Goal: Entertainment & Leisure: Consume media (video, audio)

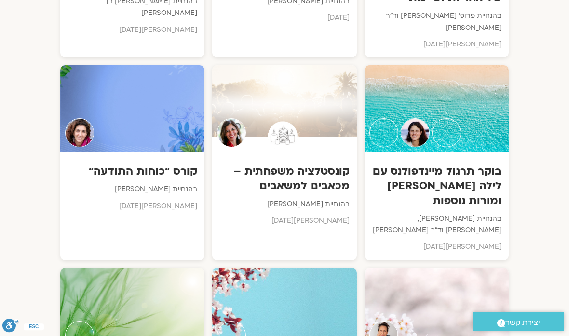
scroll to position [2396, 0]
click at [138, 200] on p "מאי 2025" at bounding box center [133, 206] width 130 height 12
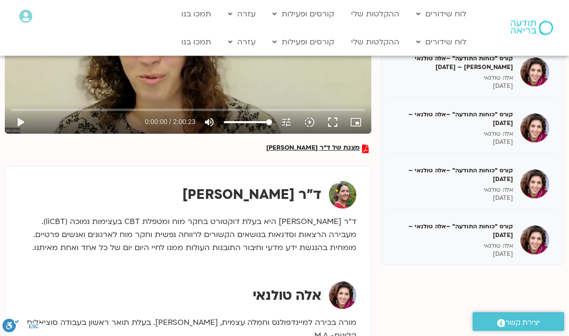
scroll to position [227, 0]
click at [470, 179] on h5 "קורס "כוחות התודעה" –אלה טולנאי – [DATE]" at bounding box center [454, 174] width 117 height 17
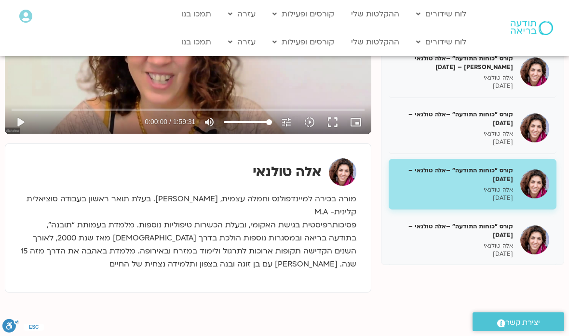
click at [333, 126] on button "fullscreen" at bounding box center [332, 121] width 23 height 23
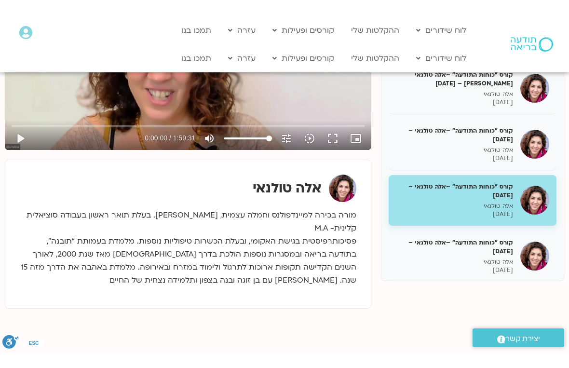
scroll to position [12, 0]
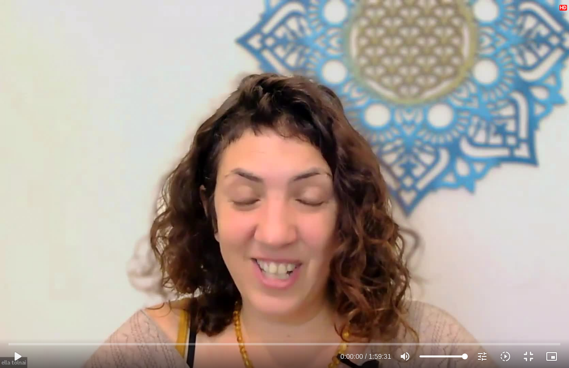
click at [18, 335] on button "play_arrow" at bounding box center [17, 356] width 23 height 23
type input "20.0136800113334"
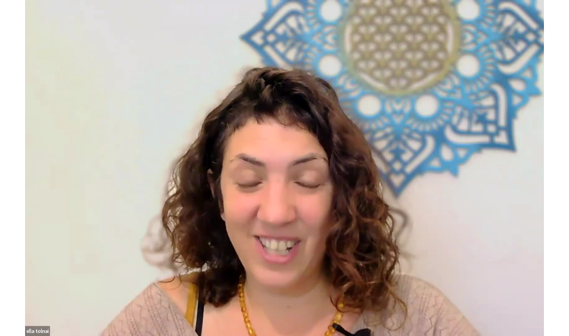
scroll to position [227, 0]
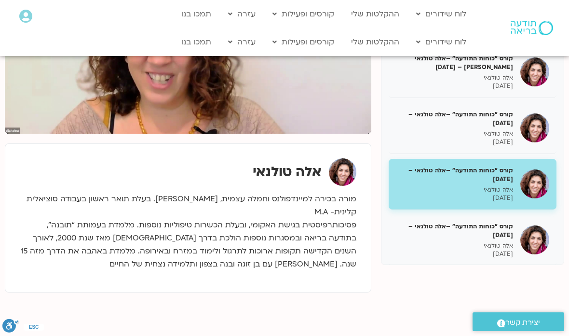
click at [484, 121] on h5 "קורס "כוחות התודעה" –אלה טולנאי – [DATE]" at bounding box center [454, 118] width 117 height 17
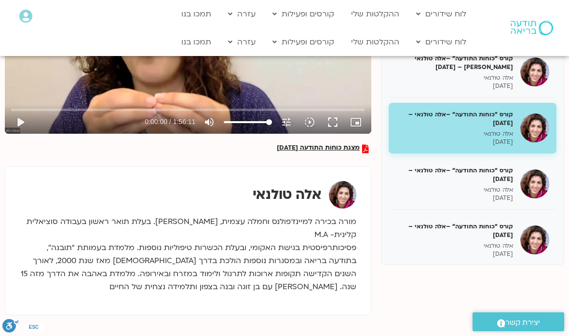
click at [333, 124] on button "fullscreen" at bounding box center [332, 121] width 23 height 23
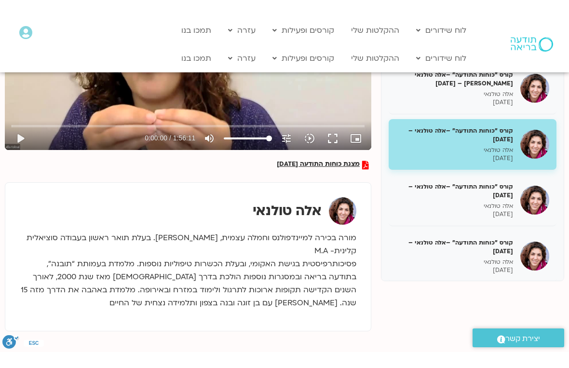
scroll to position [12, 0]
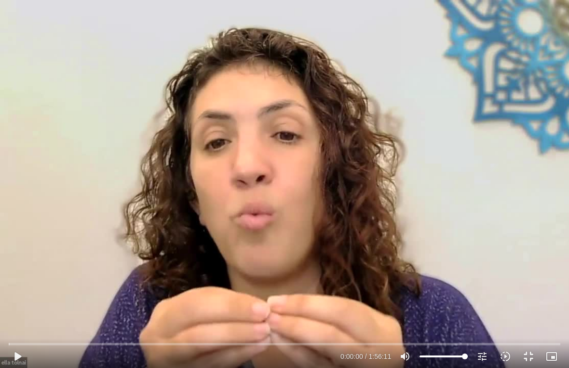
click at [17, 335] on button "play_arrow" at bounding box center [17, 356] width 23 height 23
type input "910.456652492665"
